Goal: Use online tool/utility: Utilize a website feature to perform a specific function

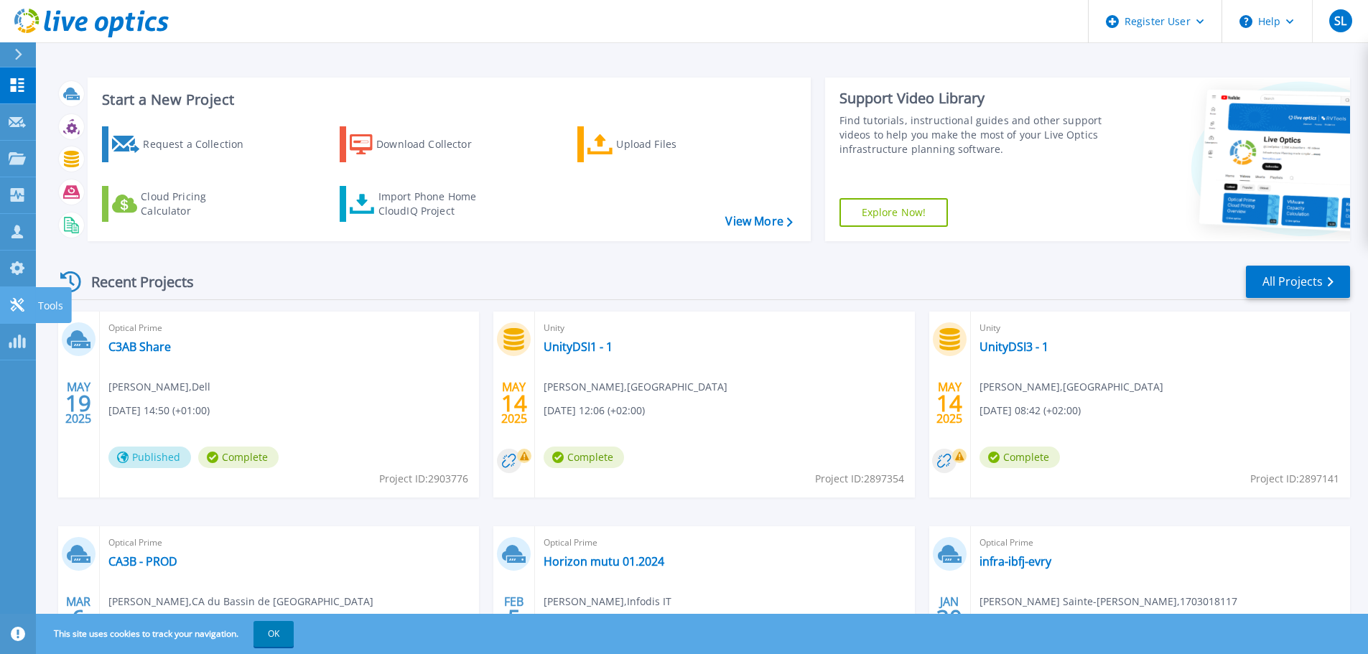
click at [28, 306] on link "Tools Tools" at bounding box center [18, 305] width 36 height 37
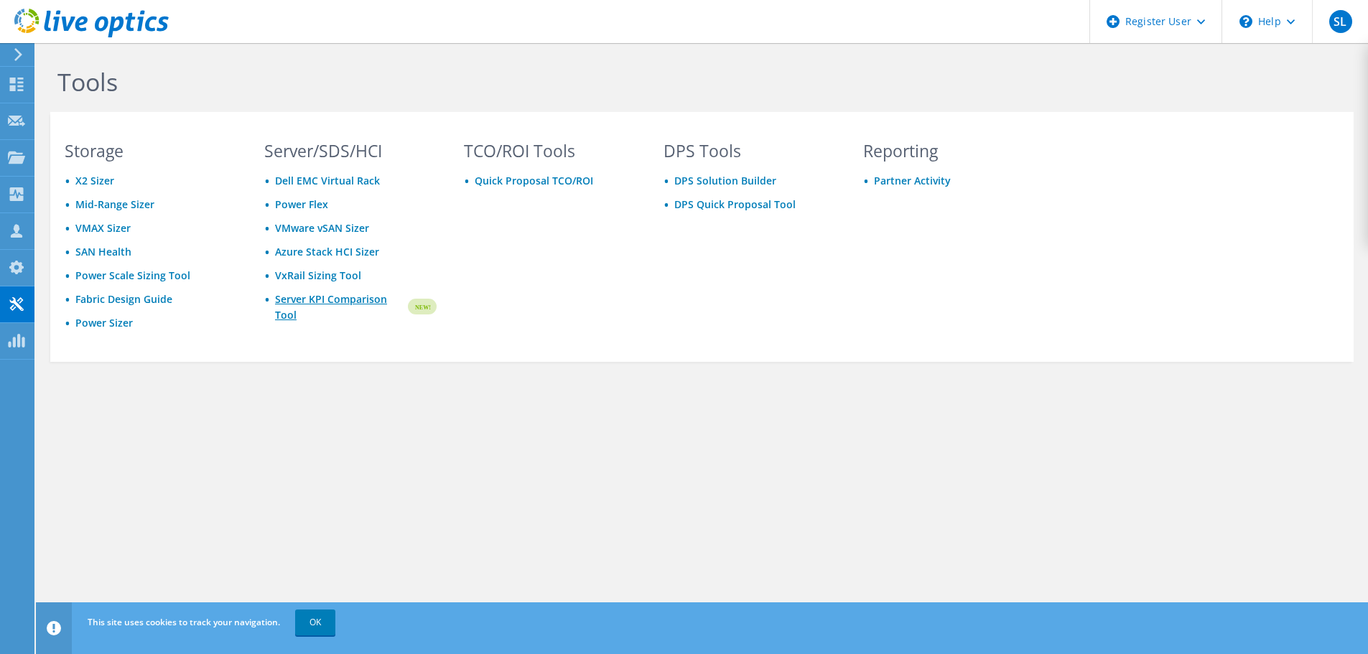
click at [322, 300] on link "Server KPI Comparison Tool" at bounding box center [340, 308] width 131 height 32
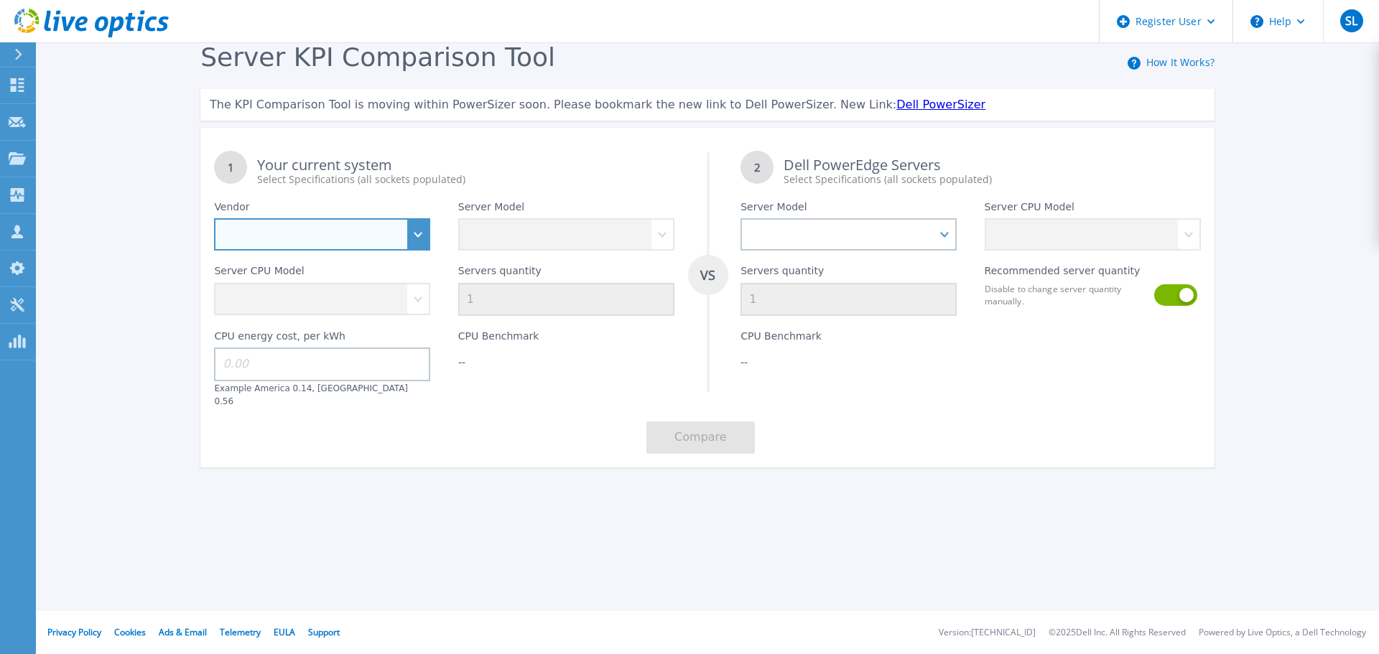
click at [411, 235] on select "Dell HPE Lenovo Supermicro" at bounding box center [322, 234] width 216 height 32
select select "Dell"
click at [214, 219] on select "Dell HPE Lenovo Supermicro" at bounding box center [322, 234] width 216 height 32
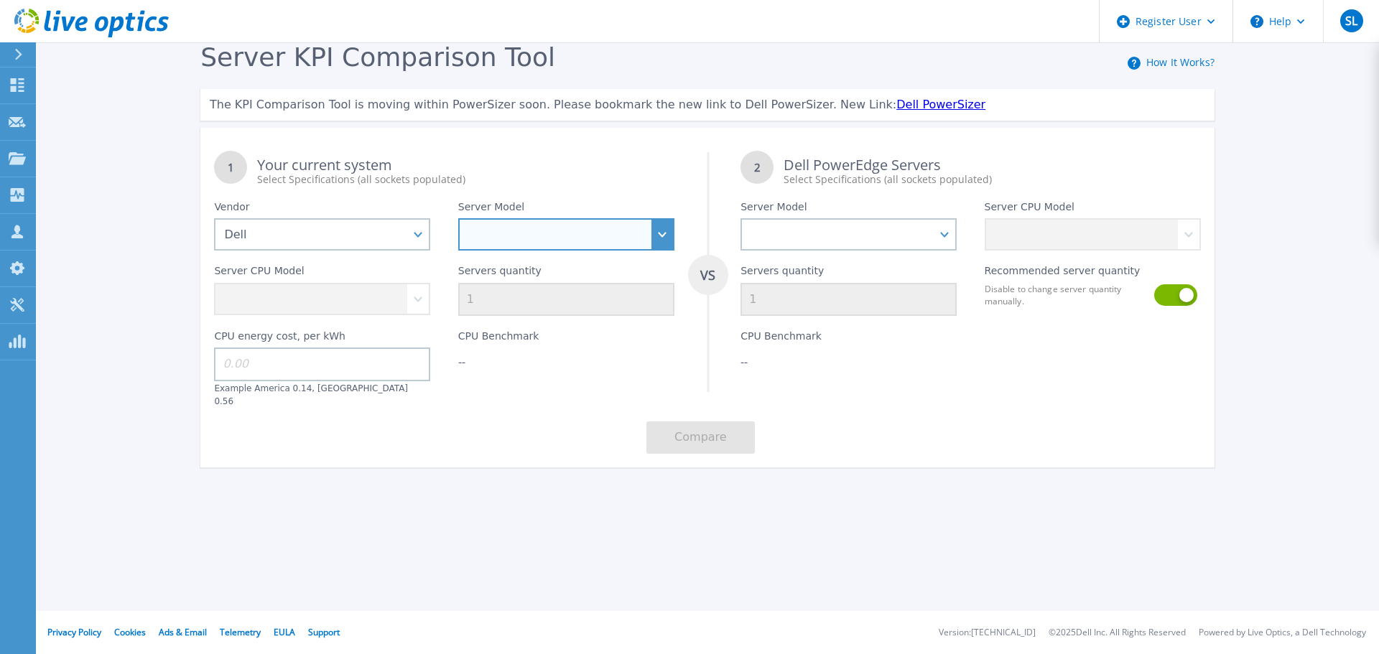
click at [515, 236] on select "PowerEdge C6520 PowerEdge C6525 PowerEdge HS5610 PowerEdge HS5620 PowerEdge R24…" at bounding box center [566, 234] width 216 height 32
select select "PowerEdge XE9680"
click at [458, 219] on select "PowerEdge C6520 PowerEdge C6525 PowerEdge HS5610 PowerEdge HS5620 PowerEdge R24…" at bounding box center [566, 234] width 216 height 32
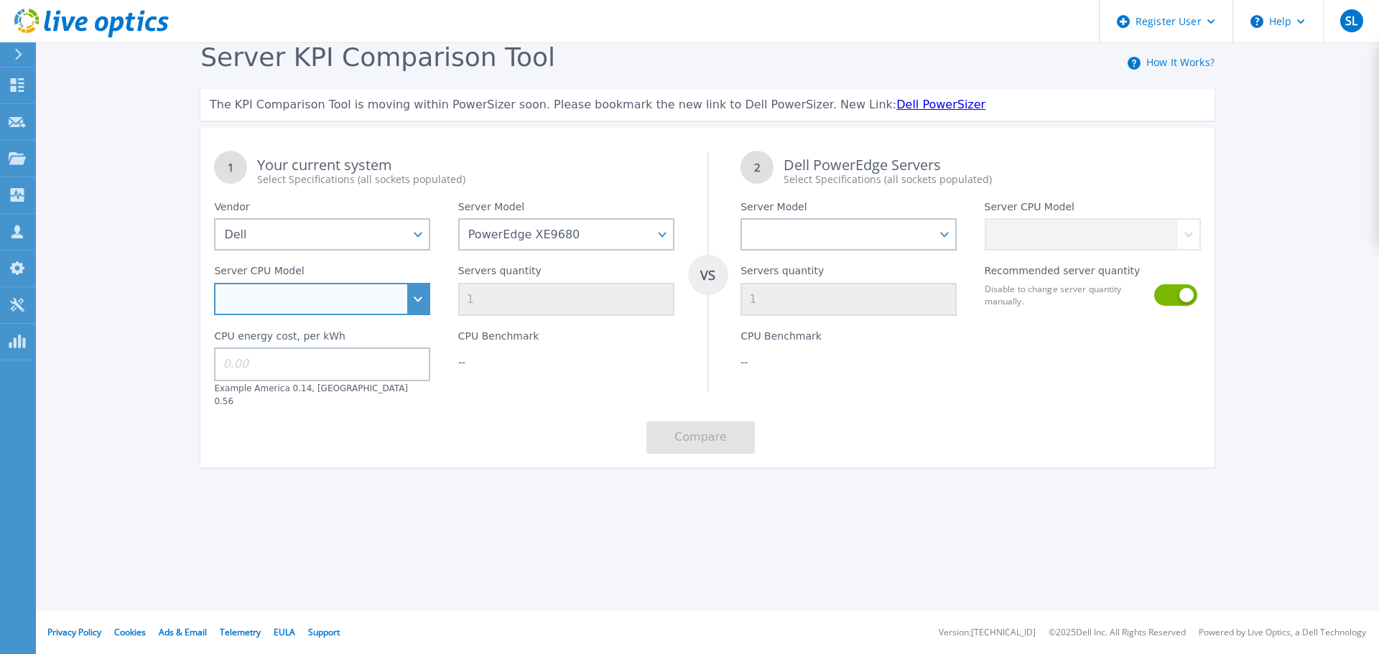
click at [401, 304] on select "Intel Xeon Platinum 8468 2.1GHz Intel Xeon Platinum 8470 2GHz Intel Xeon Platin…" at bounding box center [322, 299] width 216 height 32
select select "313817"
click at [214, 284] on select "Intel Xeon Platinum 8468 2.1GHz Intel Xeon Platinum 8470 2GHz Intel Xeon Platin…" at bounding box center [322, 299] width 216 height 32
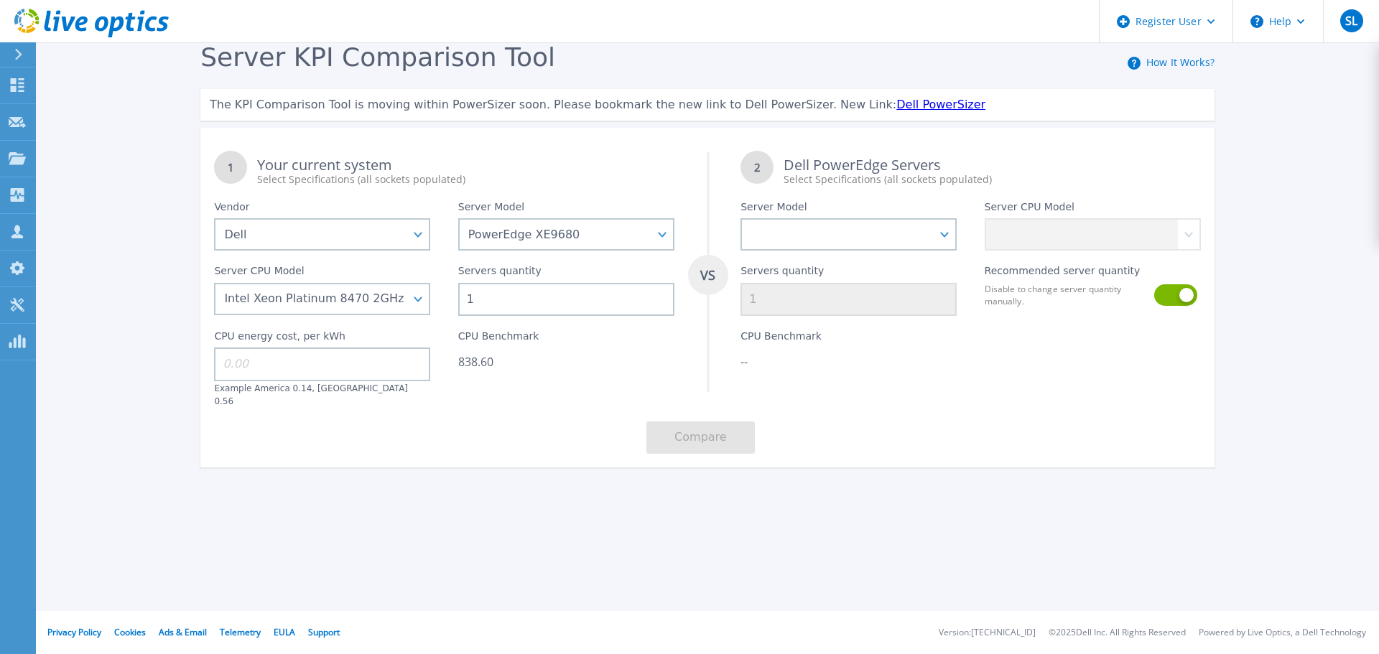
click at [330, 374] on input at bounding box center [322, 364] width 216 height 33
click at [274, 364] on input at bounding box center [322, 364] width 216 height 33
type input "0.56"
click at [496, 408] on div "1 Your current system Select Specifications (all sockets populated) VS 2 Dell P…" at bounding box center [707, 302] width 1014 height 330
click at [856, 246] on select "PowerEdge C6520 PowerEdge C6525 PowerEdge HS5610 PowerEdge HS5620 PowerEdge R24…" at bounding box center [848, 234] width 216 height 32
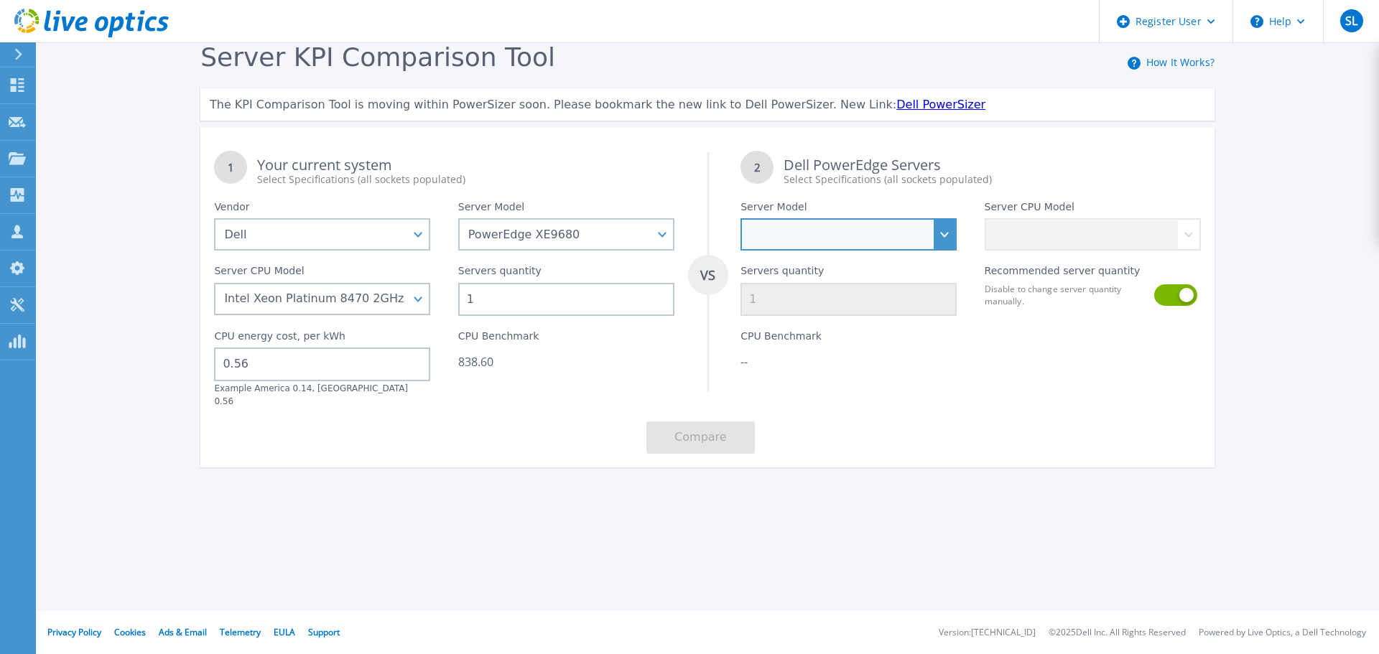
select select "PowerEdge XE9680"
click at [740, 219] on select "PowerEdge C6520 PowerEdge C6525 PowerEdge HS5610 PowerEdge HS5620 PowerEdge R24…" at bounding box center [848, 234] width 216 height 32
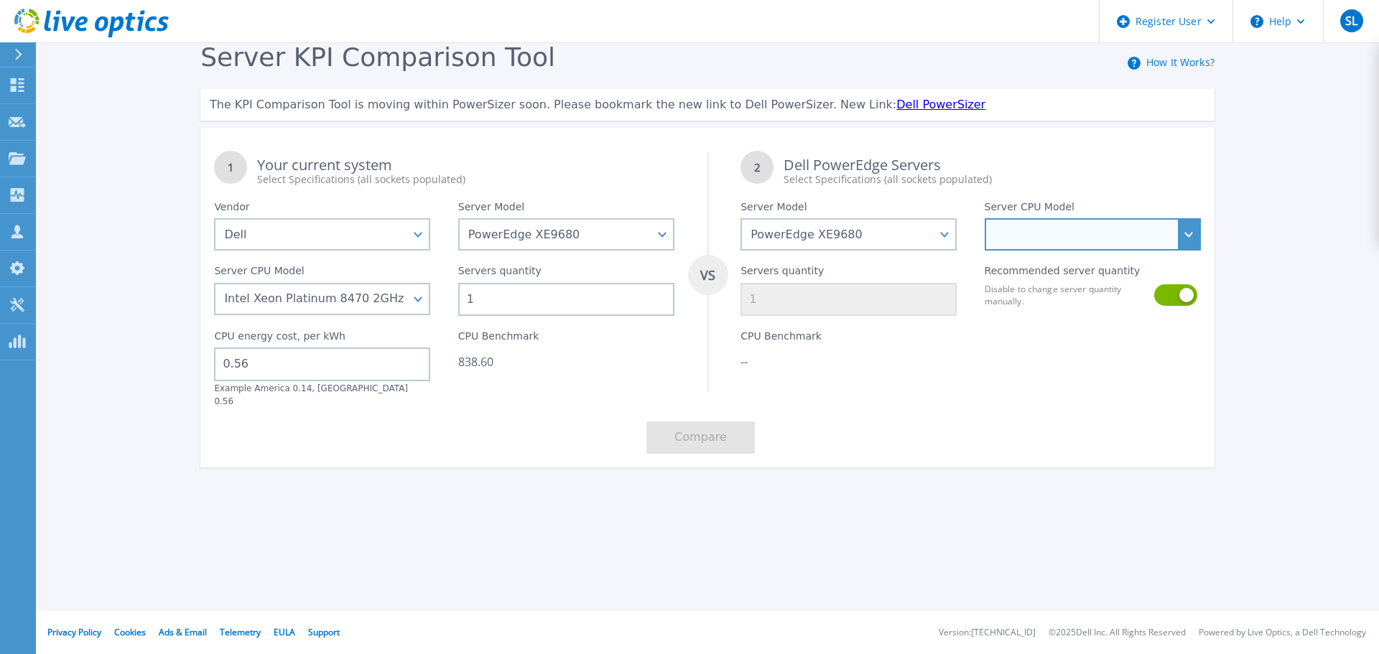
click at [1102, 238] on select "Intel Xeon Platinum 8468 2.1GHz Intel Xeon Platinum 8470 2GHz Intel Xeon Platin…" at bounding box center [1092, 234] width 216 height 32
select select "313818"
click at [984, 219] on select "Intel Xeon Platinum 8468 2.1GHz Intel Xeon Platinum 8470 2GHz Intel Xeon Platin…" at bounding box center [1092, 234] width 216 height 32
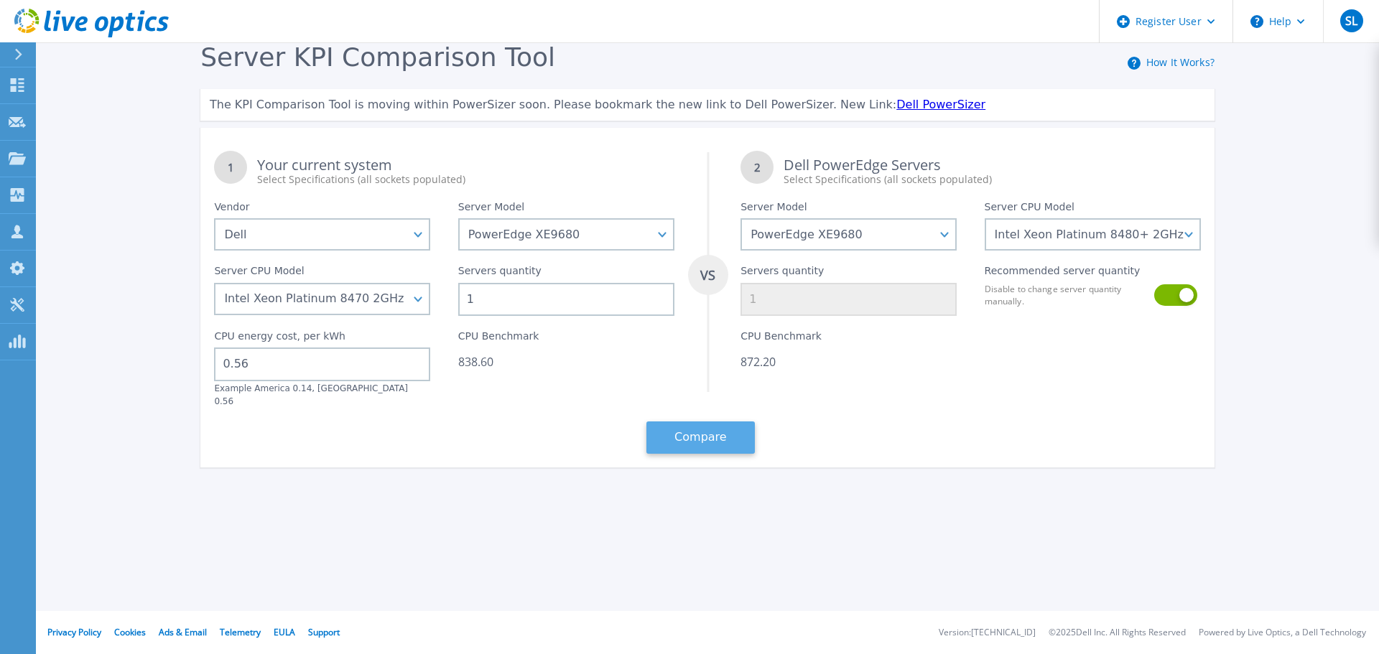
click at [730, 436] on button "Compare" at bounding box center [700, 437] width 108 height 32
